Goal: Find contact information: Find contact information

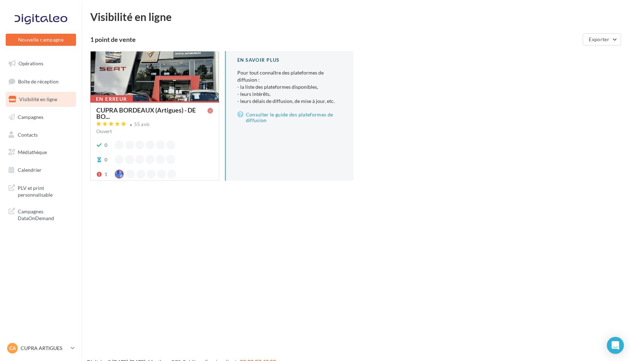
click at [162, 91] on div at bounding box center [155, 77] width 128 height 50
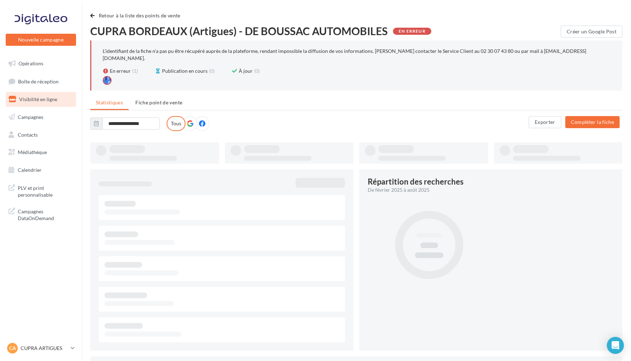
type input "**********"
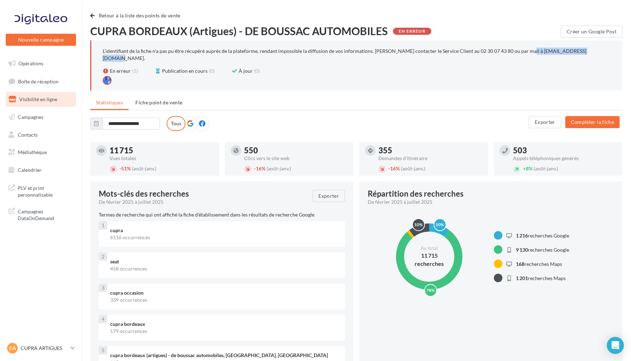
drag, startPoint x: 575, startPoint y: 51, endPoint x: 515, endPoint y: 54, distance: 60.1
click at [515, 54] on p "L'identifiant de la fiche n'a pas pu être récupéré auprès de la plateforme, ren…" at bounding box center [345, 54] width 484 height 13
copy p "[EMAIL_ADDRESS][DOMAIN_NAME]"
click at [53, 100] on span "Visibilité en ligne" at bounding box center [38, 99] width 38 height 6
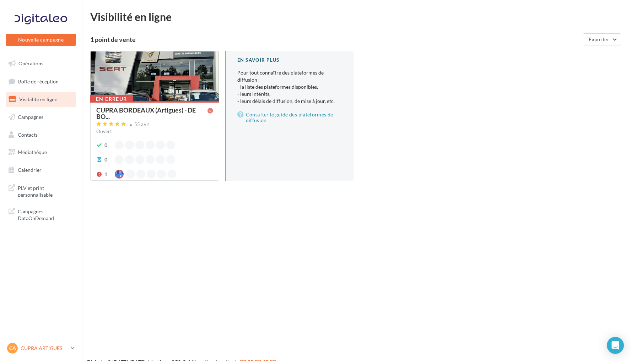
click at [45, 347] on p "CUPRA ARTIGUES" at bounding box center [44, 348] width 47 height 7
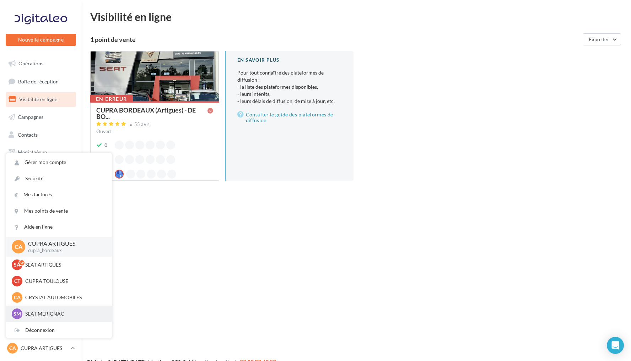
scroll to position [19, 0]
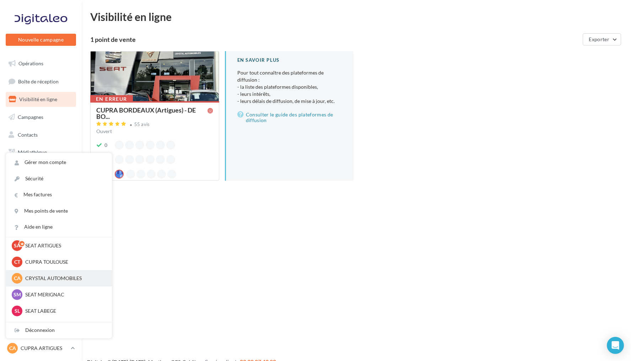
click at [55, 281] on p "CRYSTAL AUTOMOBILES" at bounding box center [64, 278] width 78 height 7
